Goal: Information Seeking & Learning: Learn about a topic

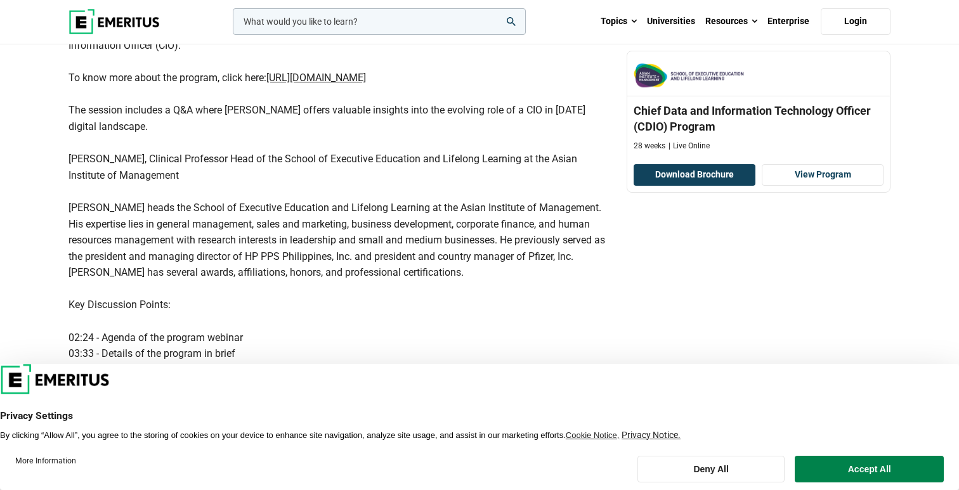
scroll to position [438, 0]
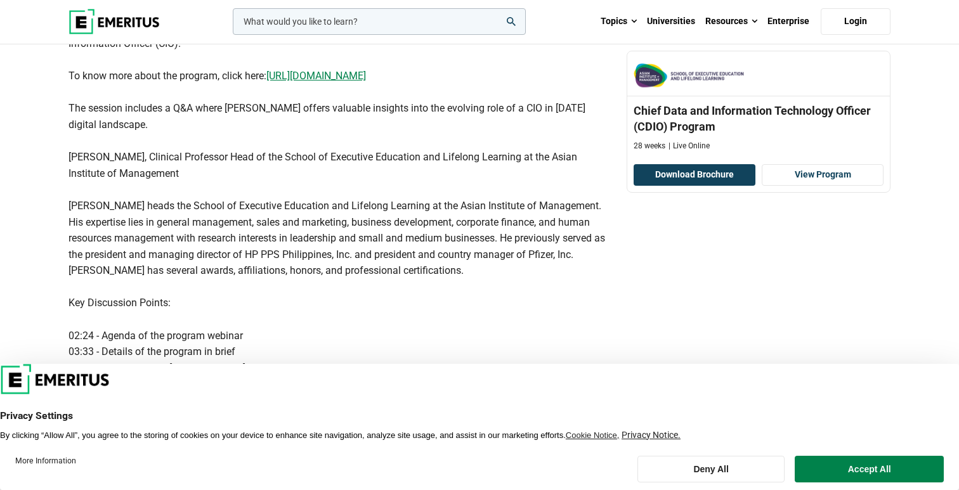
click at [301, 74] on u "[URL][DOMAIN_NAME]" at bounding box center [316, 76] width 100 height 12
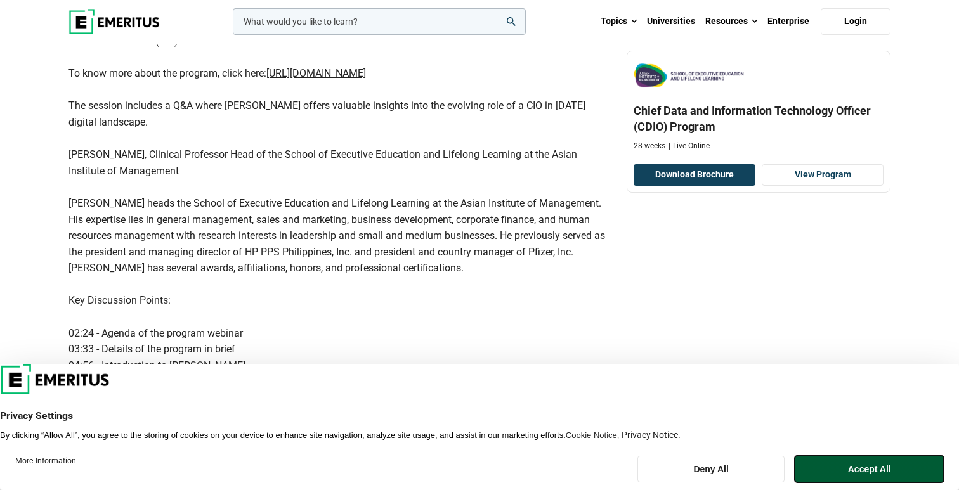
click at [850, 466] on button "Accept All" at bounding box center [869, 469] width 149 height 27
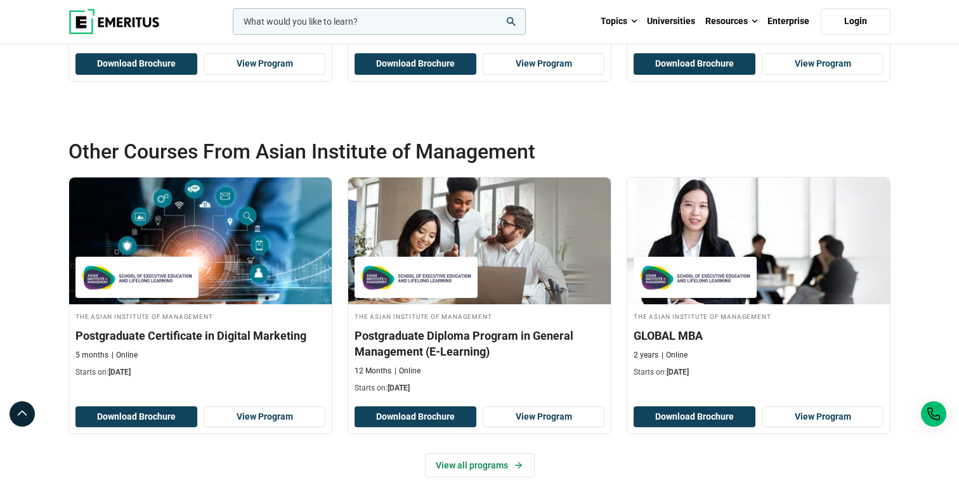
scroll to position [1426, 0]
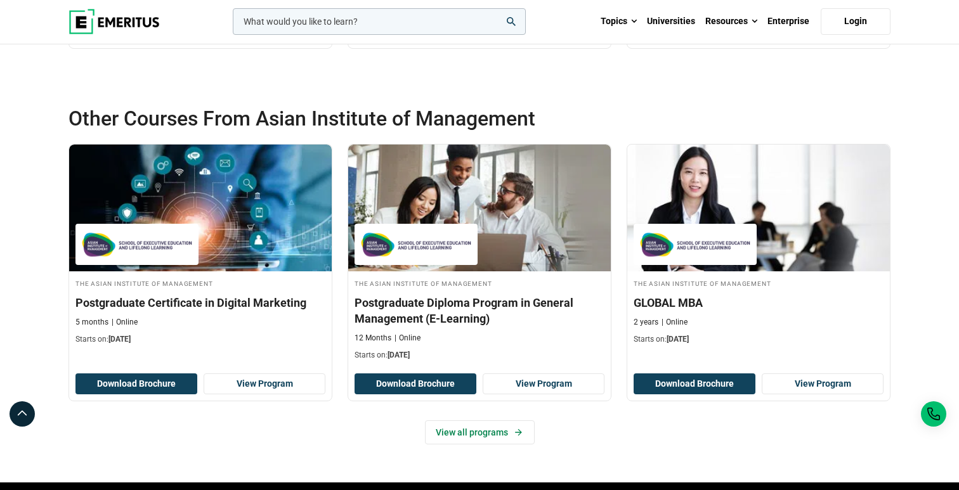
click at [39, 283] on div "Other Courses From Asian Institute of Management The Asian Institute of Managem…" at bounding box center [479, 285] width 959 height 396
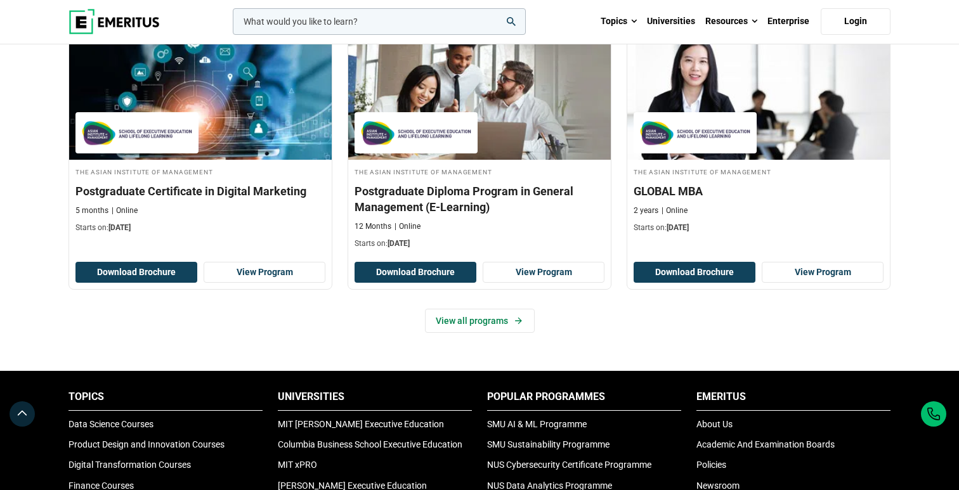
scroll to position [1544, 0]
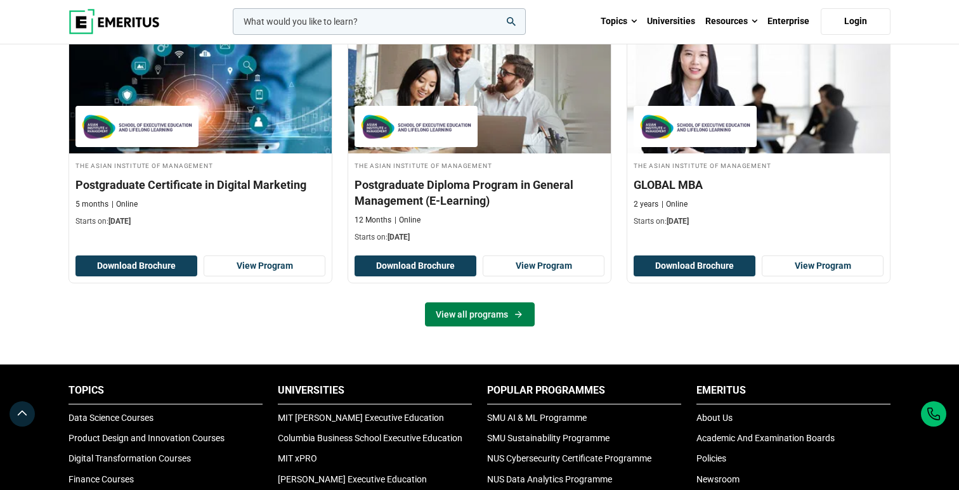
click at [465, 319] on link "View all programs" at bounding box center [480, 314] width 110 height 24
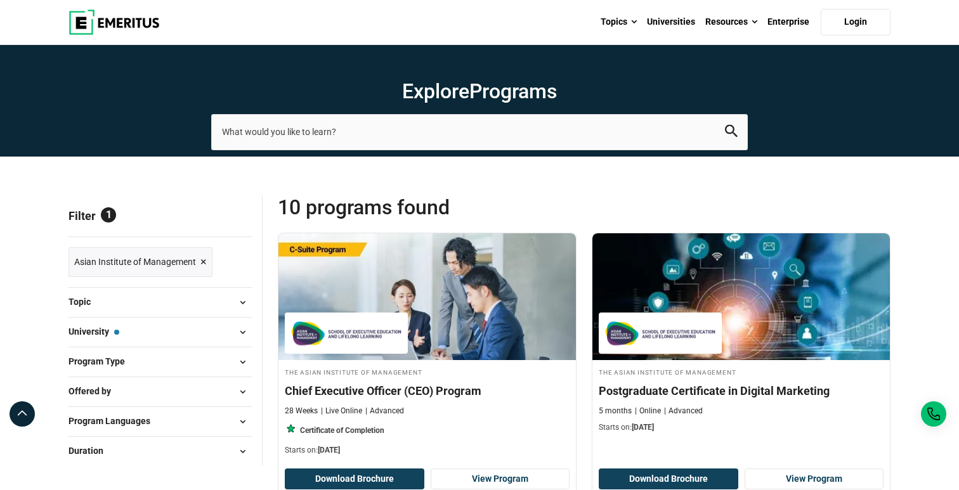
click at [143, 353] on button "Program Type" at bounding box center [159, 362] width 183 height 19
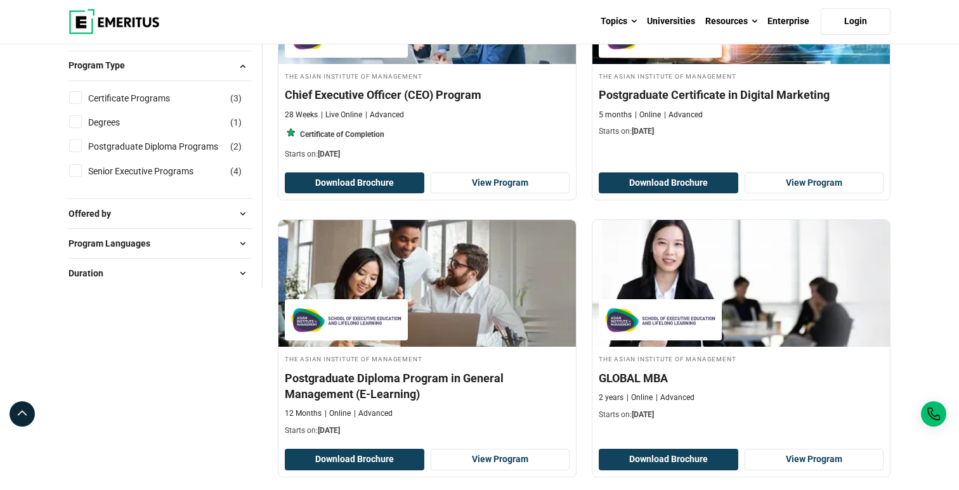
scroll to position [296, 0]
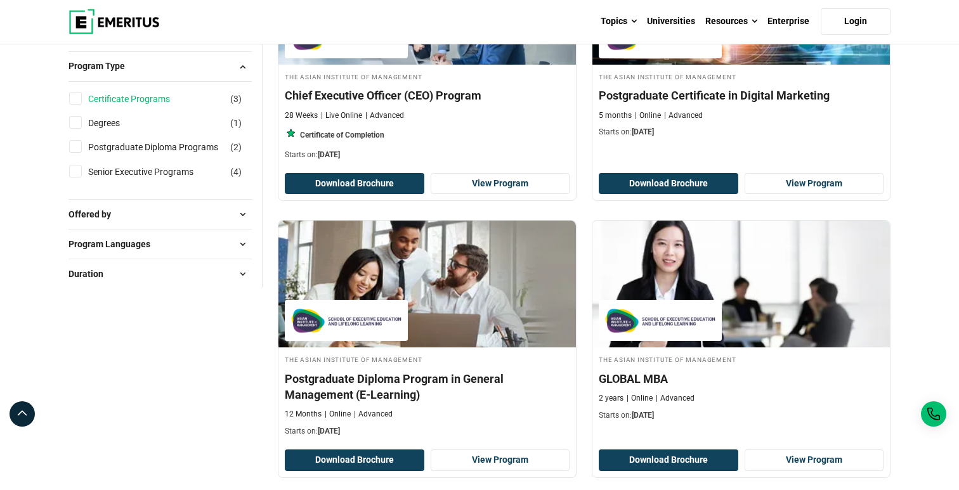
click at [153, 95] on link "Certificate Programs" at bounding box center [141, 99] width 107 height 14
checkbox input "true"
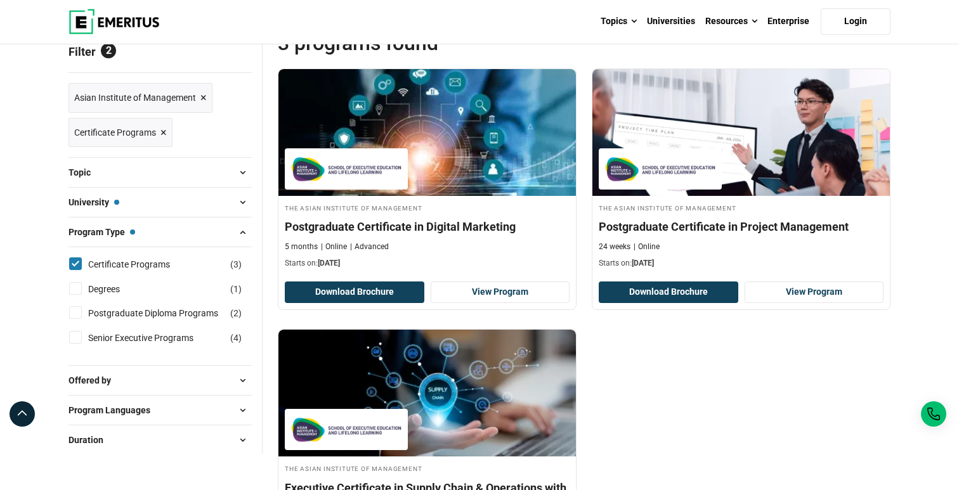
scroll to position [157, 0]
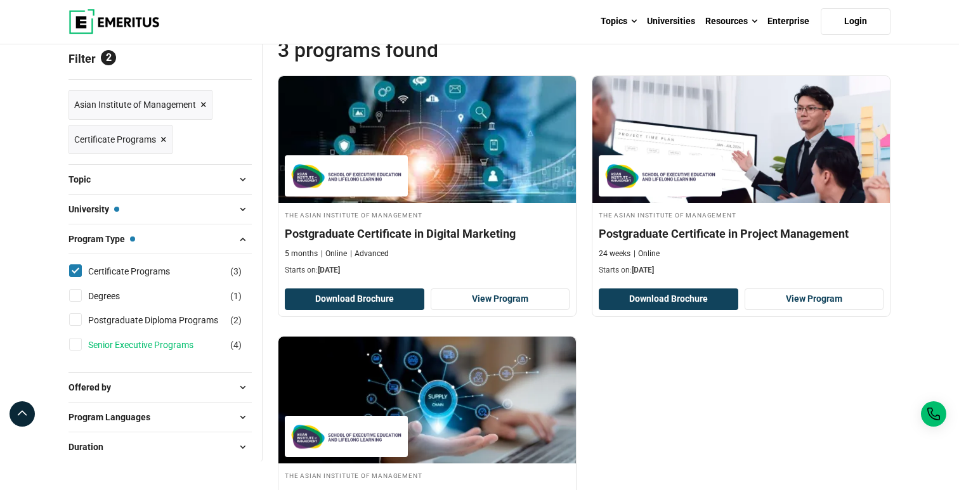
click at [127, 347] on link "Senior Executive Programs" at bounding box center [153, 345] width 131 height 14
checkbox input "true"
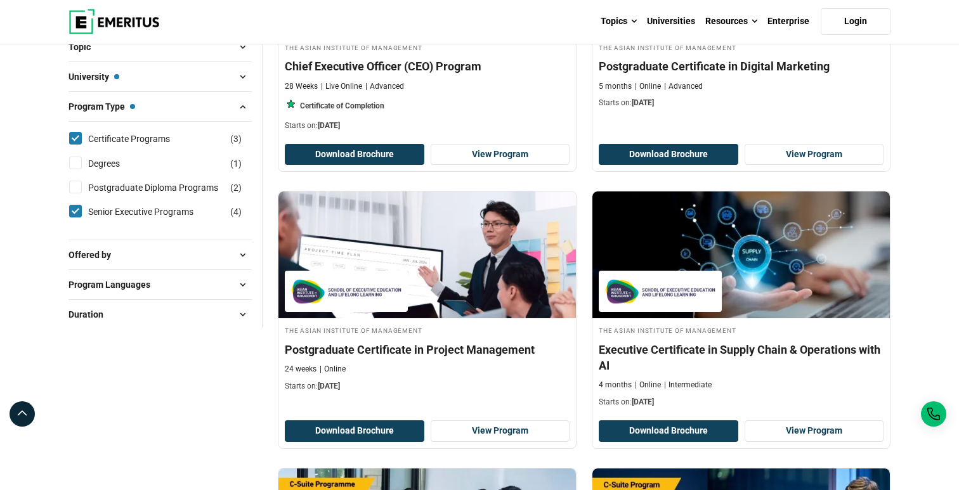
scroll to position [331, 0]
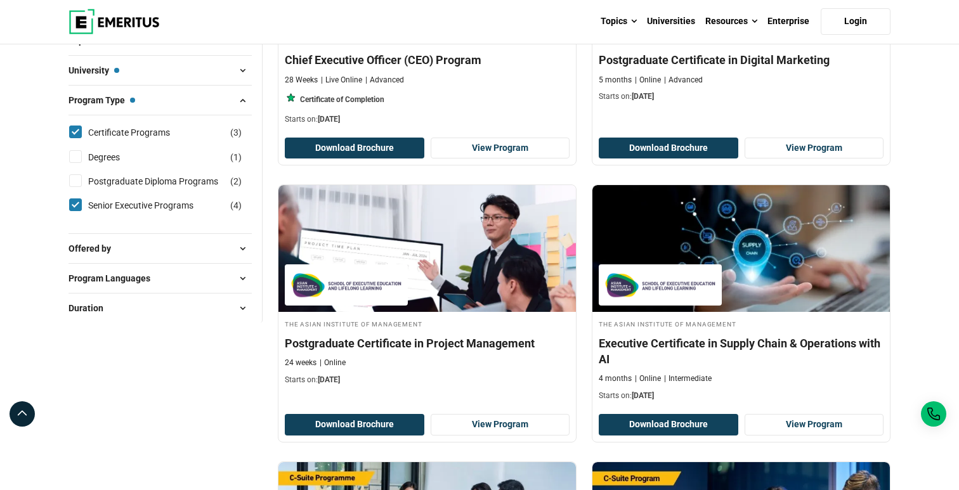
click at [207, 415] on div "Filter 3 Reset all × Asian Institute of Management × Certificate Programs × Sen…" at bounding box center [165, 443] width 209 height 1159
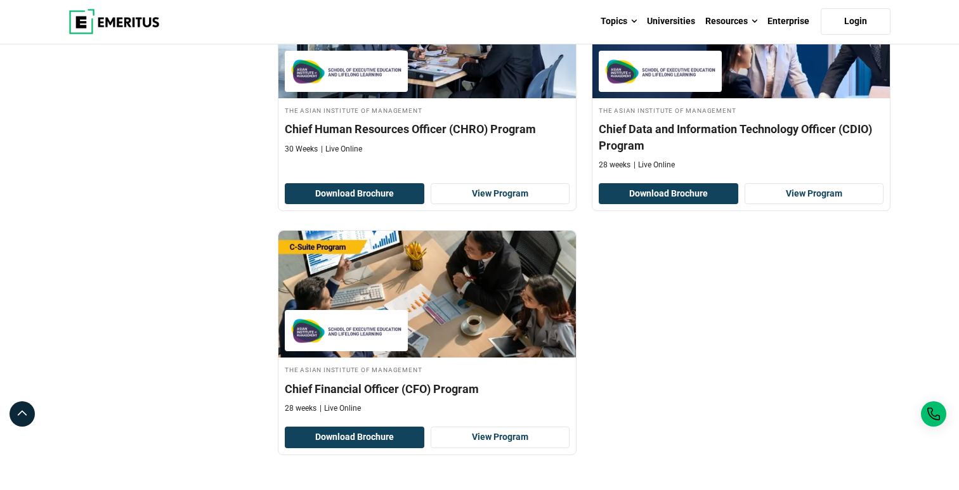
scroll to position [823, 0]
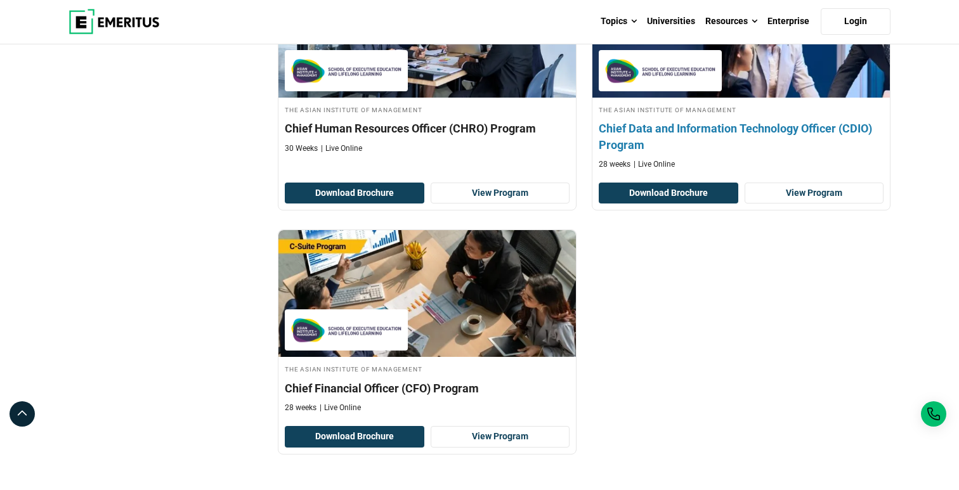
click at [727, 134] on h4 "Chief Data and Information Technology Officer (CDIO) Program" at bounding box center [741, 136] width 285 height 32
